Goal: Transaction & Acquisition: Purchase product/service

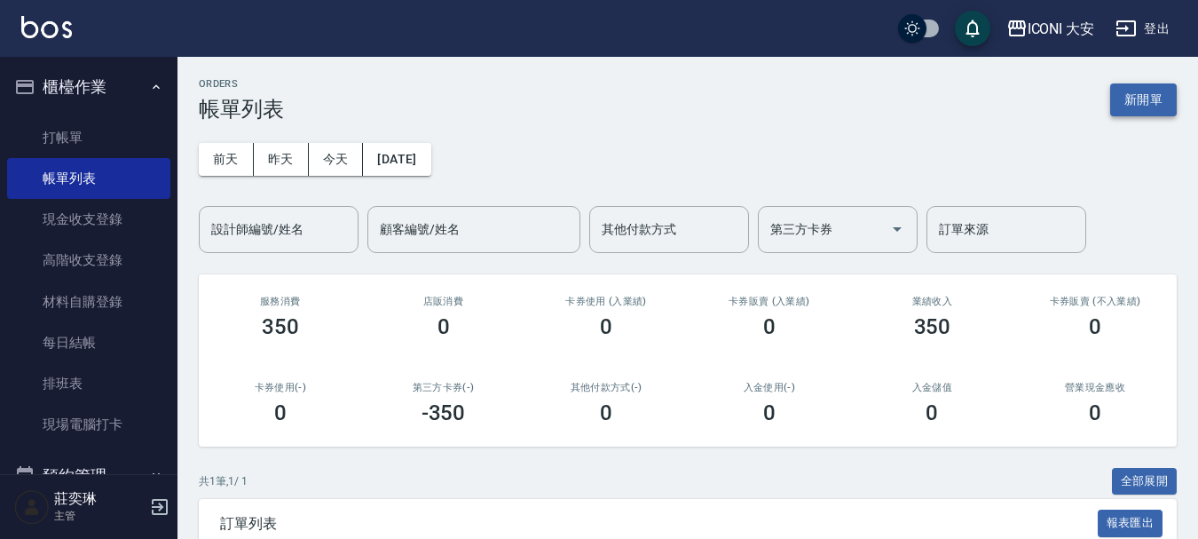
click at [1133, 96] on button "新開單" at bounding box center [1143, 99] width 67 height 33
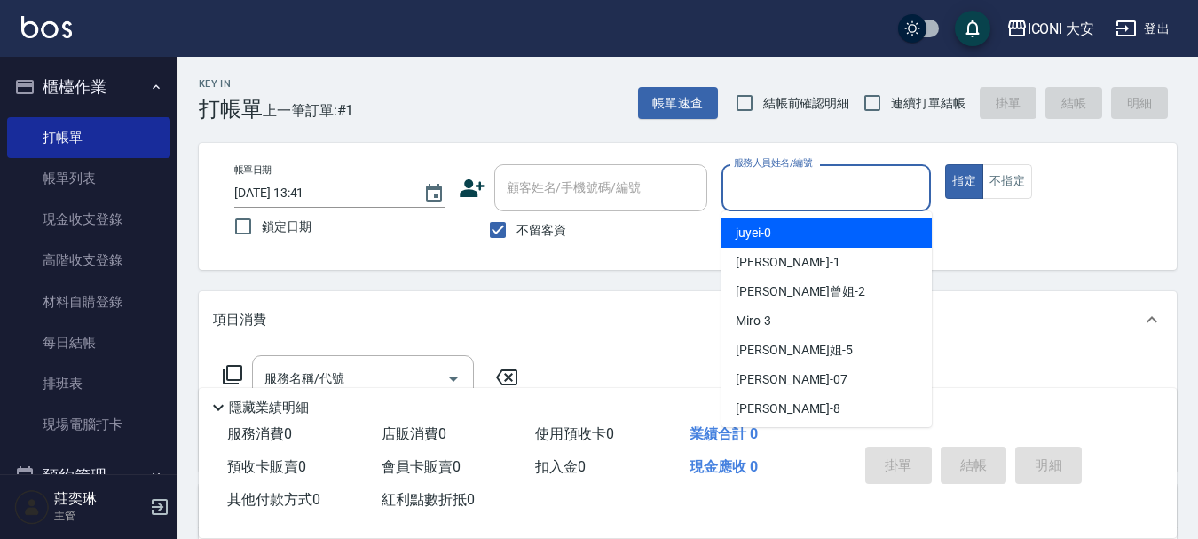
click at [787, 200] on input "服務人員姓名/編號" at bounding box center [827, 187] width 194 height 31
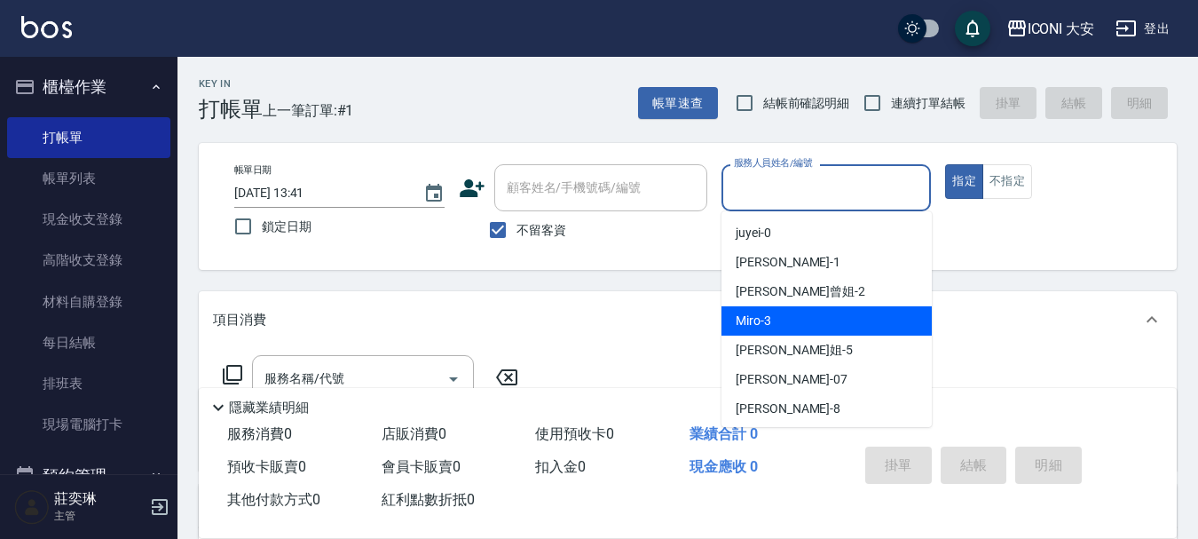
click at [801, 325] on div "Miro -3" at bounding box center [827, 320] width 210 height 29
type input "Miro-3"
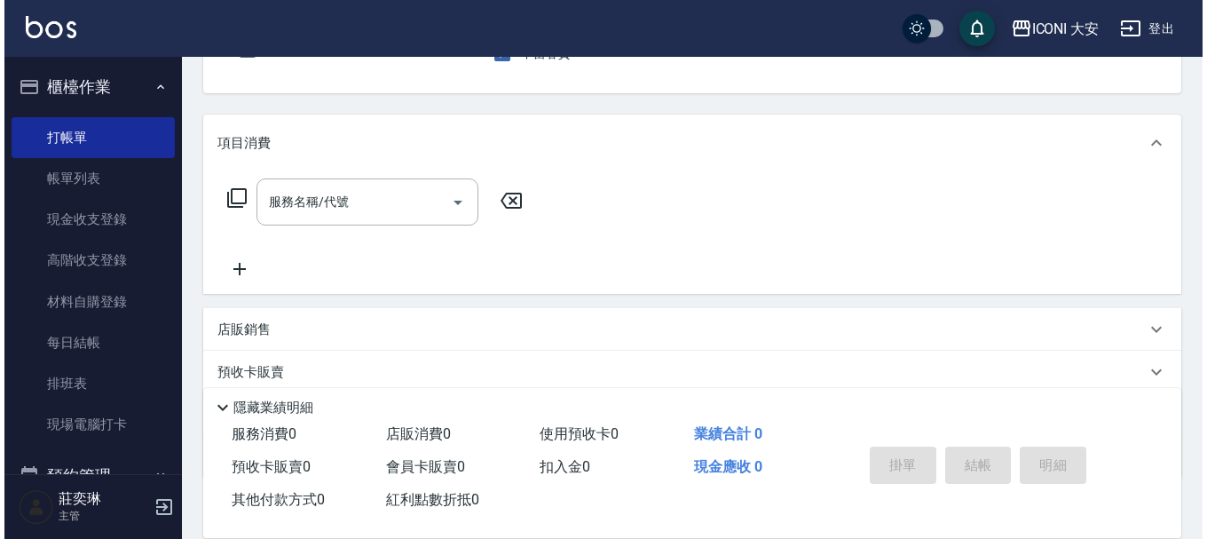
scroll to position [178, 0]
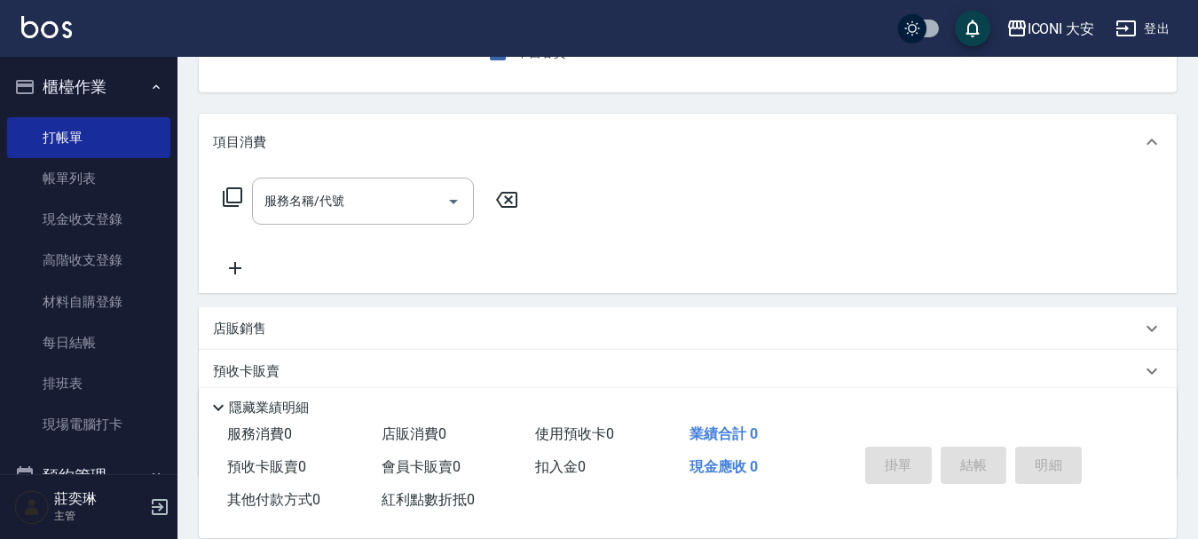
click at [240, 193] on icon at bounding box center [232, 196] width 21 height 21
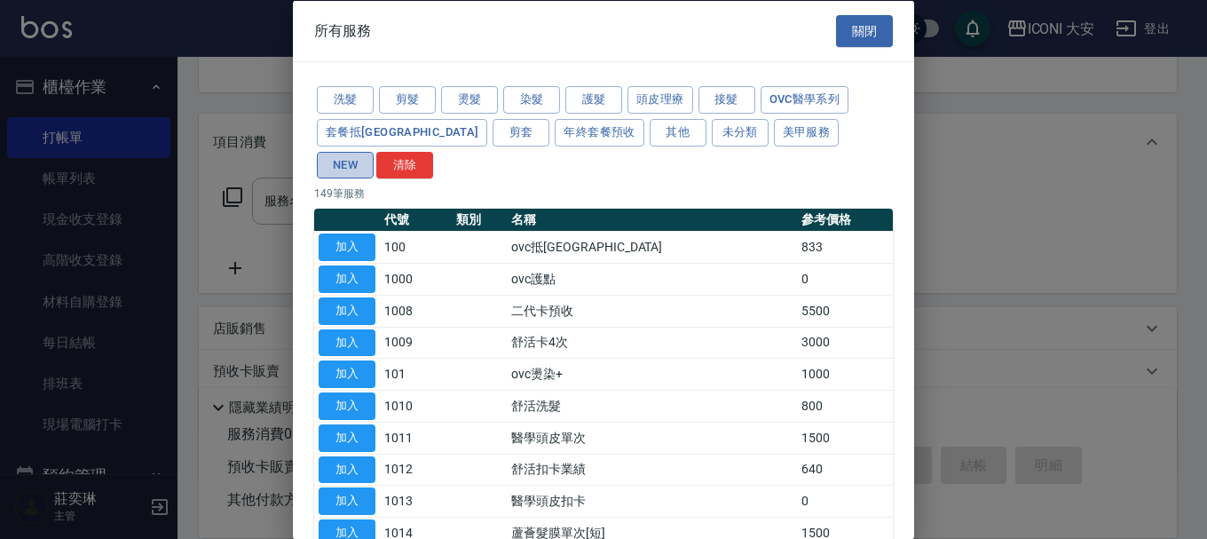
click at [374, 151] on button "NEW" at bounding box center [345, 165] width 57 height 28
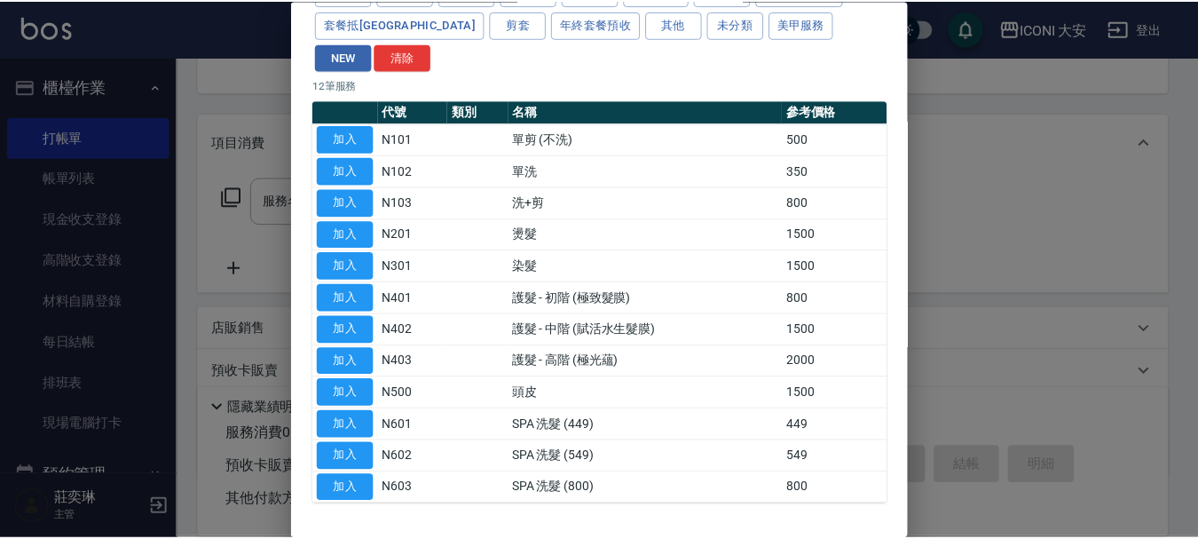
scroll to position [138, 0]
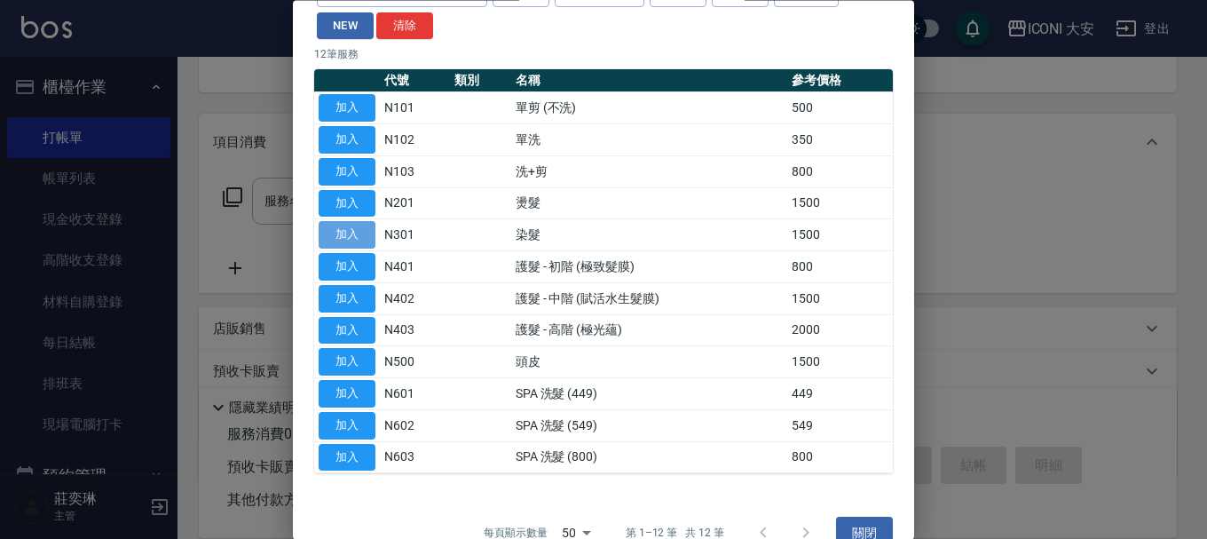
click at [349, 222] on button "加入" at bounding box center [347, 236] width 57 height 28
type input "染髮(N301)"
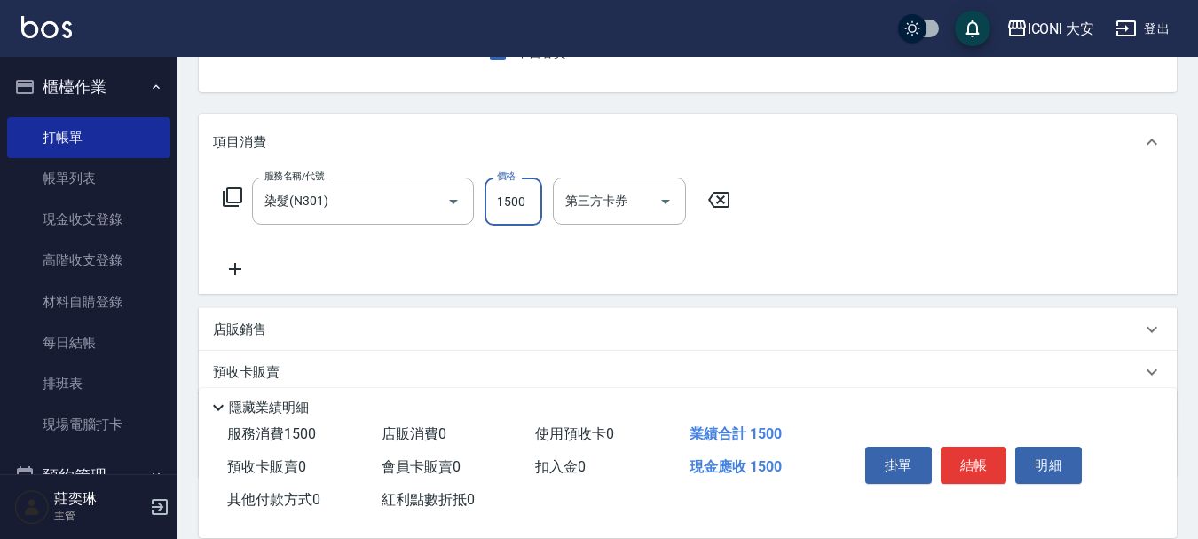
click at [501, 201] on input "1500" at bounding box center [514, 202] width 58 height 48
type input "1800"
click at [960, 470] on button "結帳" at bounding box center [974, 464] width 67 height 37
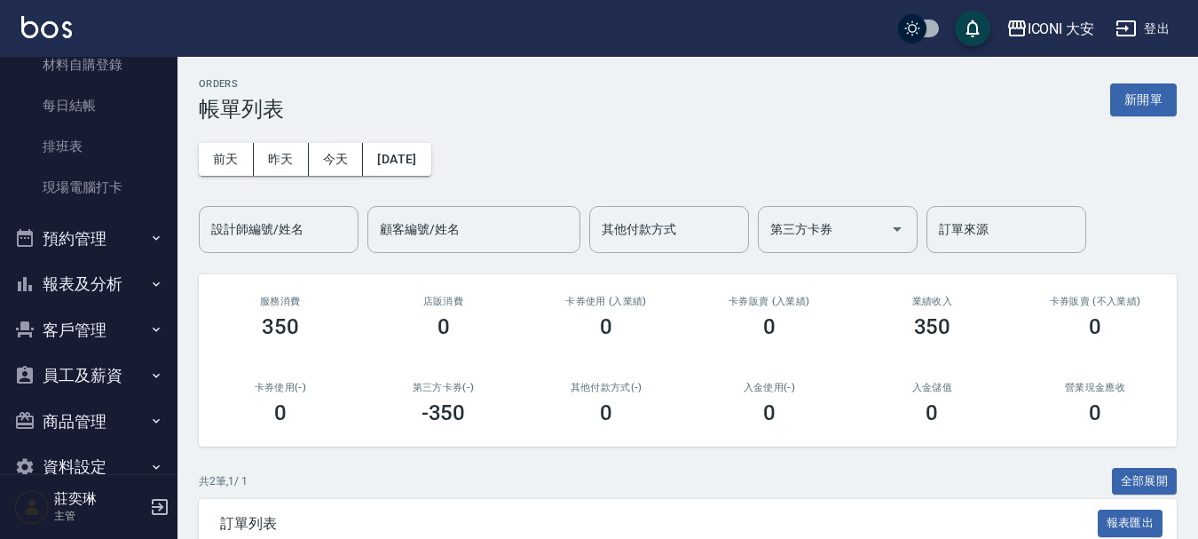
scroll to position [274, 0]
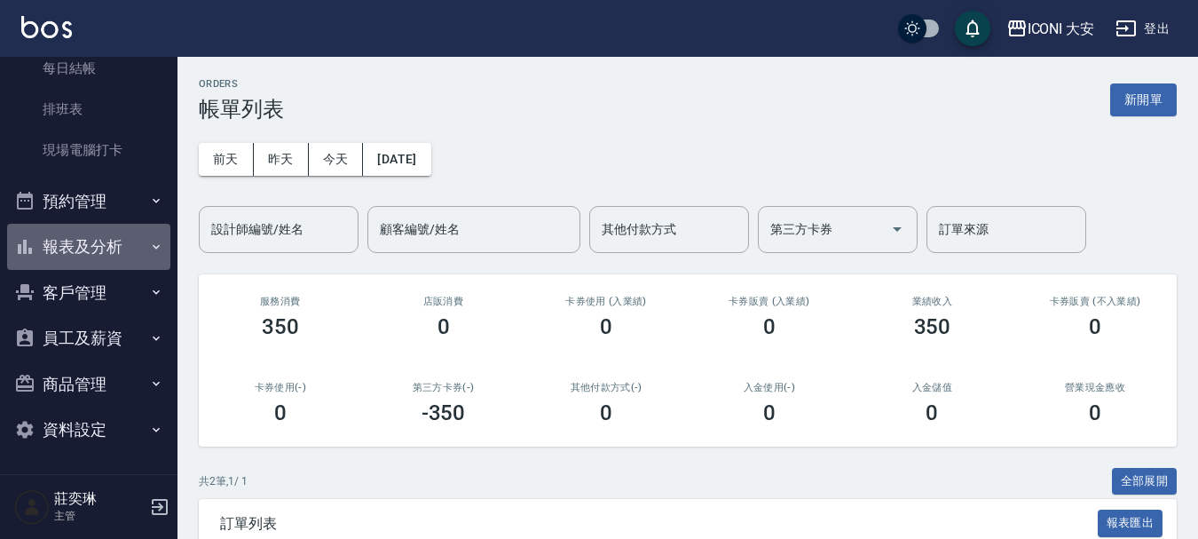
click at [108, 249] on button "報表及分析" at bounding box center [88, 247] width 163 height 46
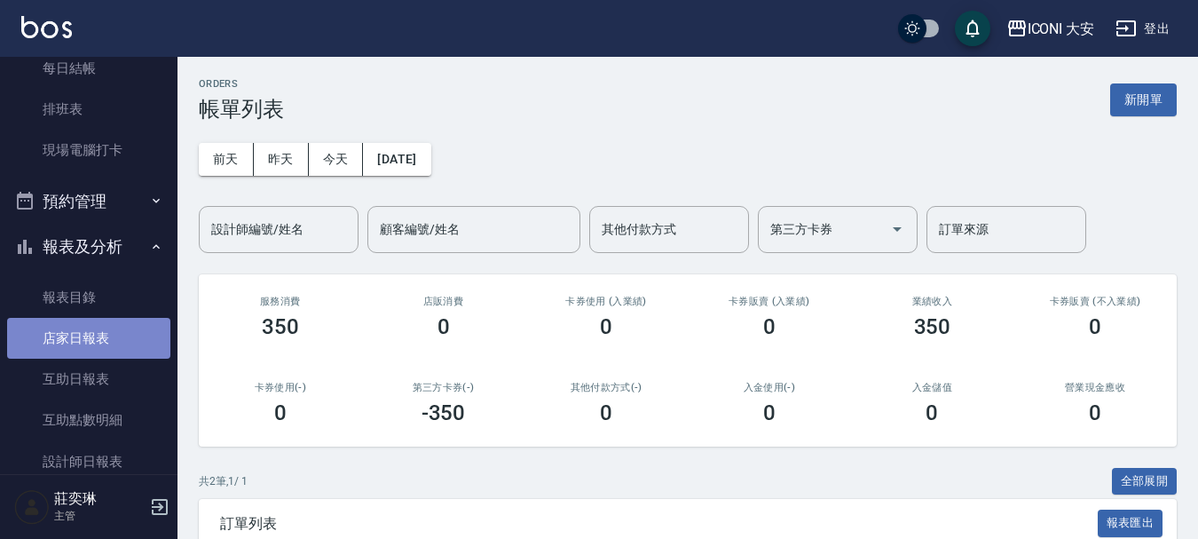
click at [119, 355] on link "店家日報表" at bounding box center [88, 338] width 163 height 41
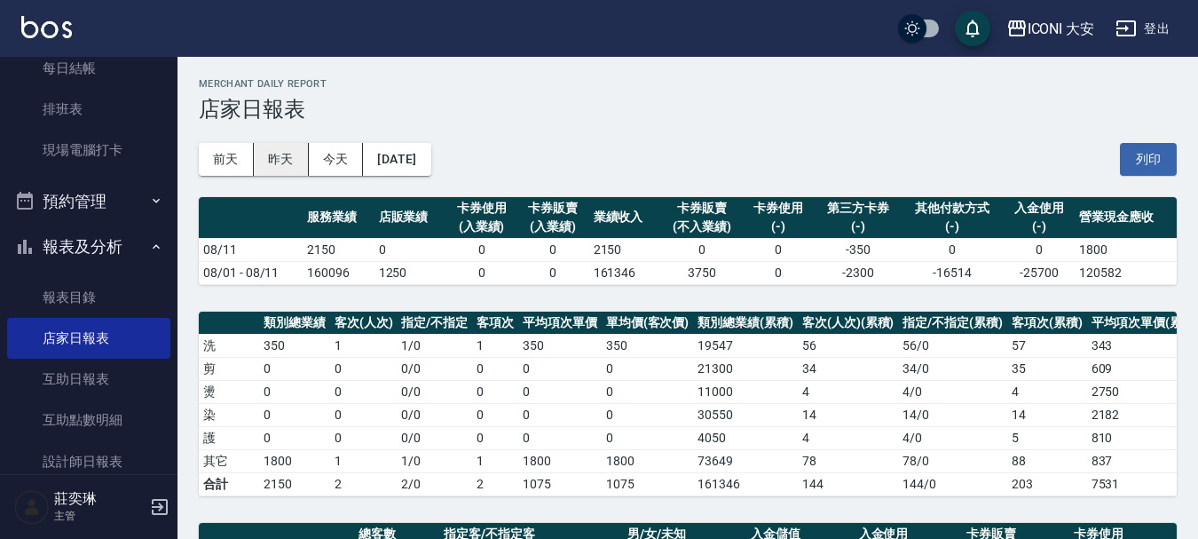
click at [281, 163] on button "昨天" at bounding box center [281, 159] width 55 height 33
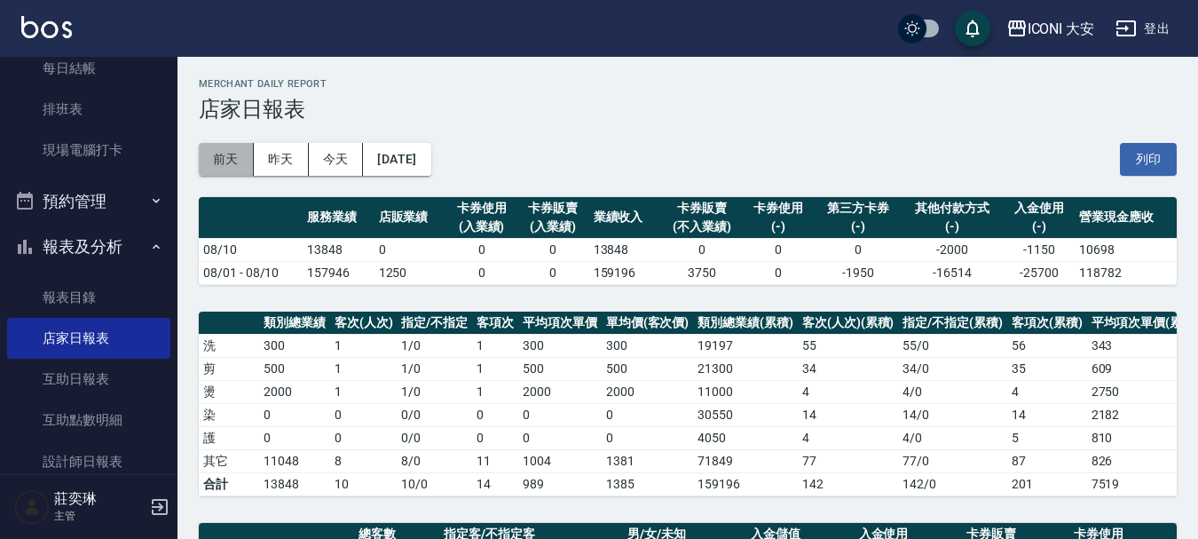
click at [229, 154] on button "前天" at bounding box center [226, 159] width 55 height 33
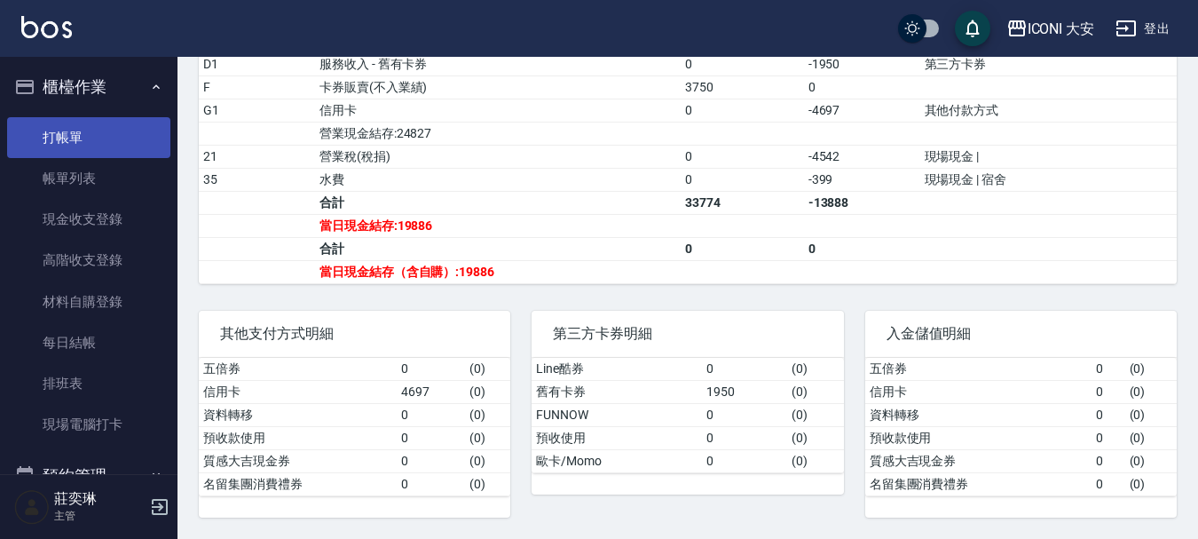
click at [68, 146] on link "打帳單" at bounding box center [88, 137] width 163 height 41
